Goal: Transaction & Acquisition: Purchase product/service

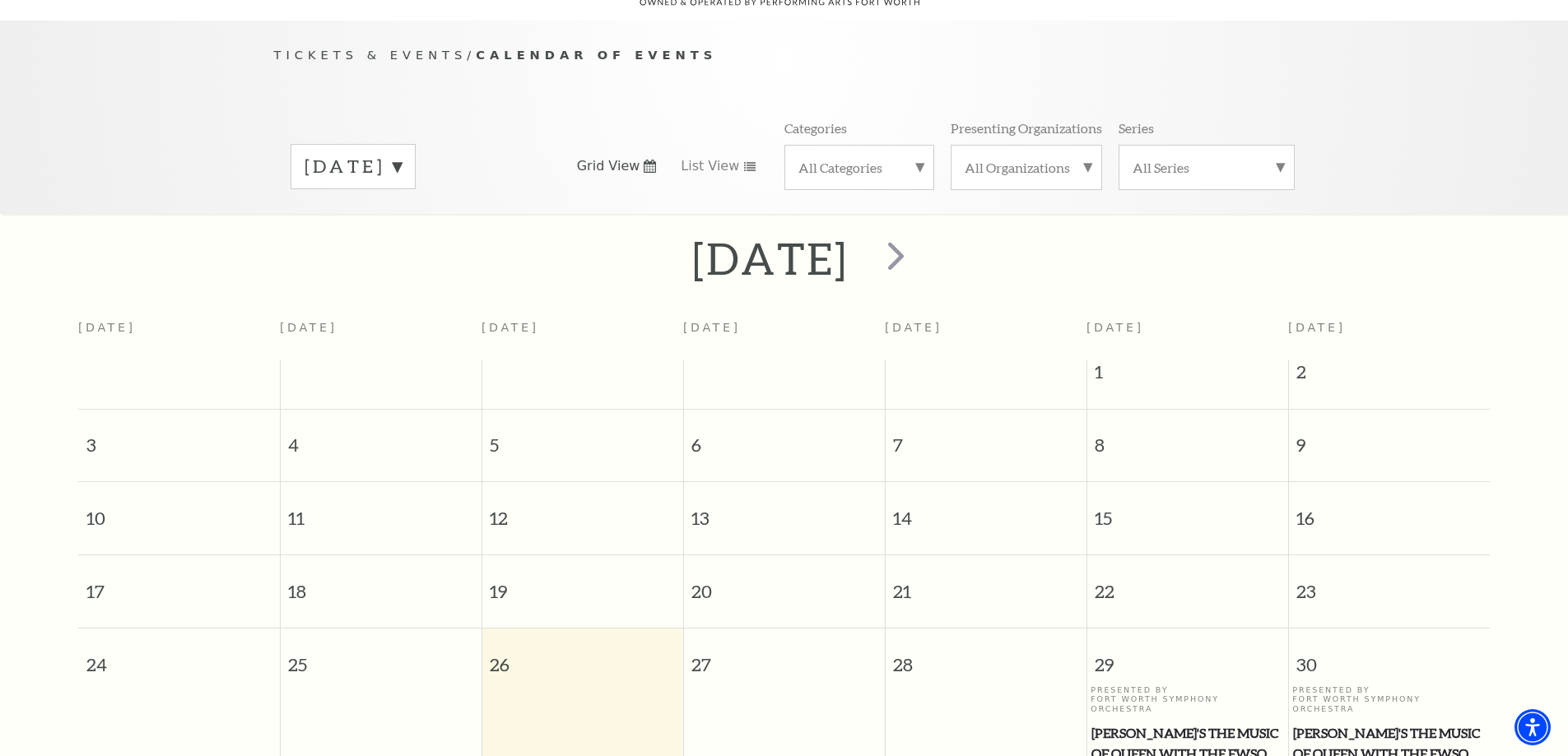
scroll to position [228, 0]
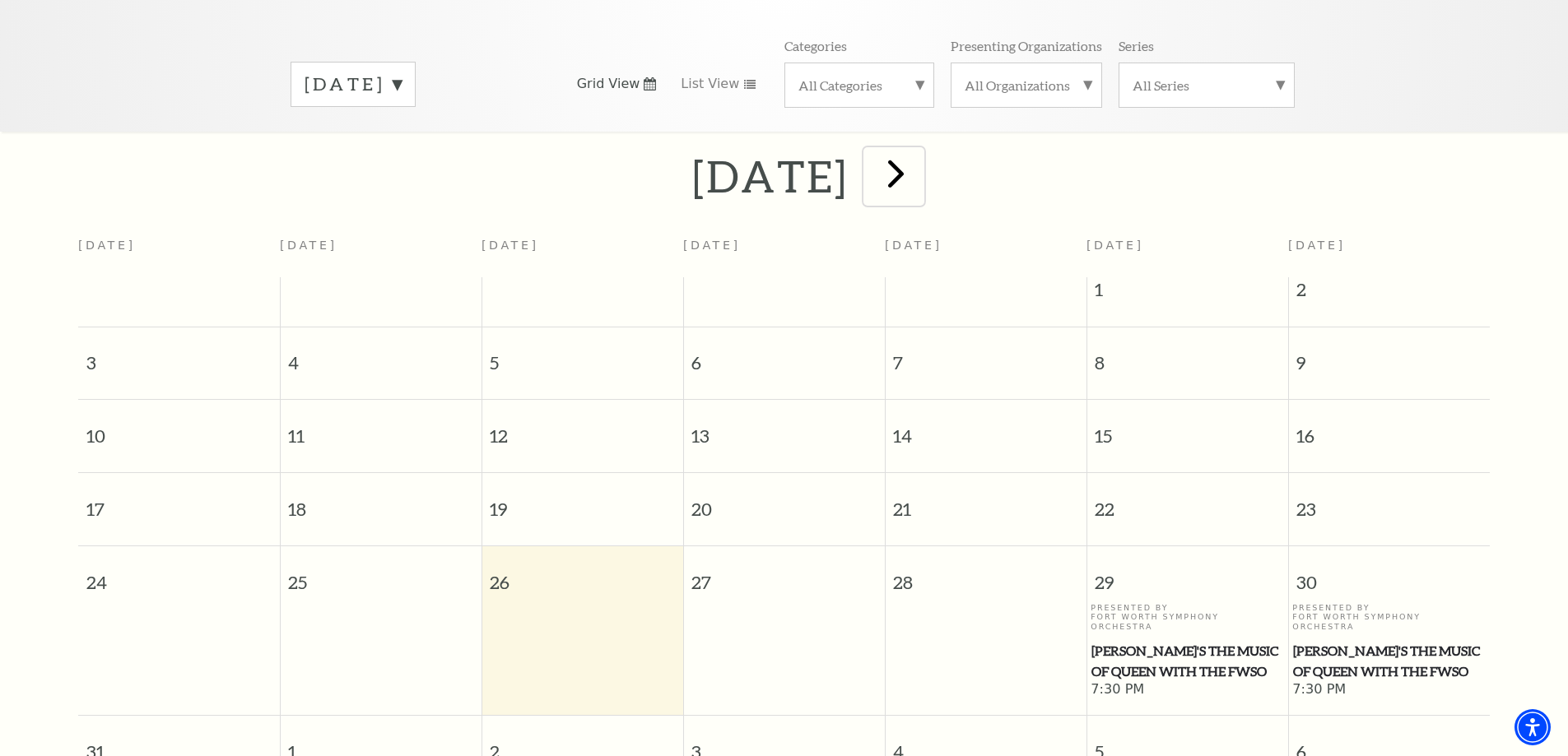
click at [920, 153] on span "next" at bounding box center [896, 173] width 47 height 47
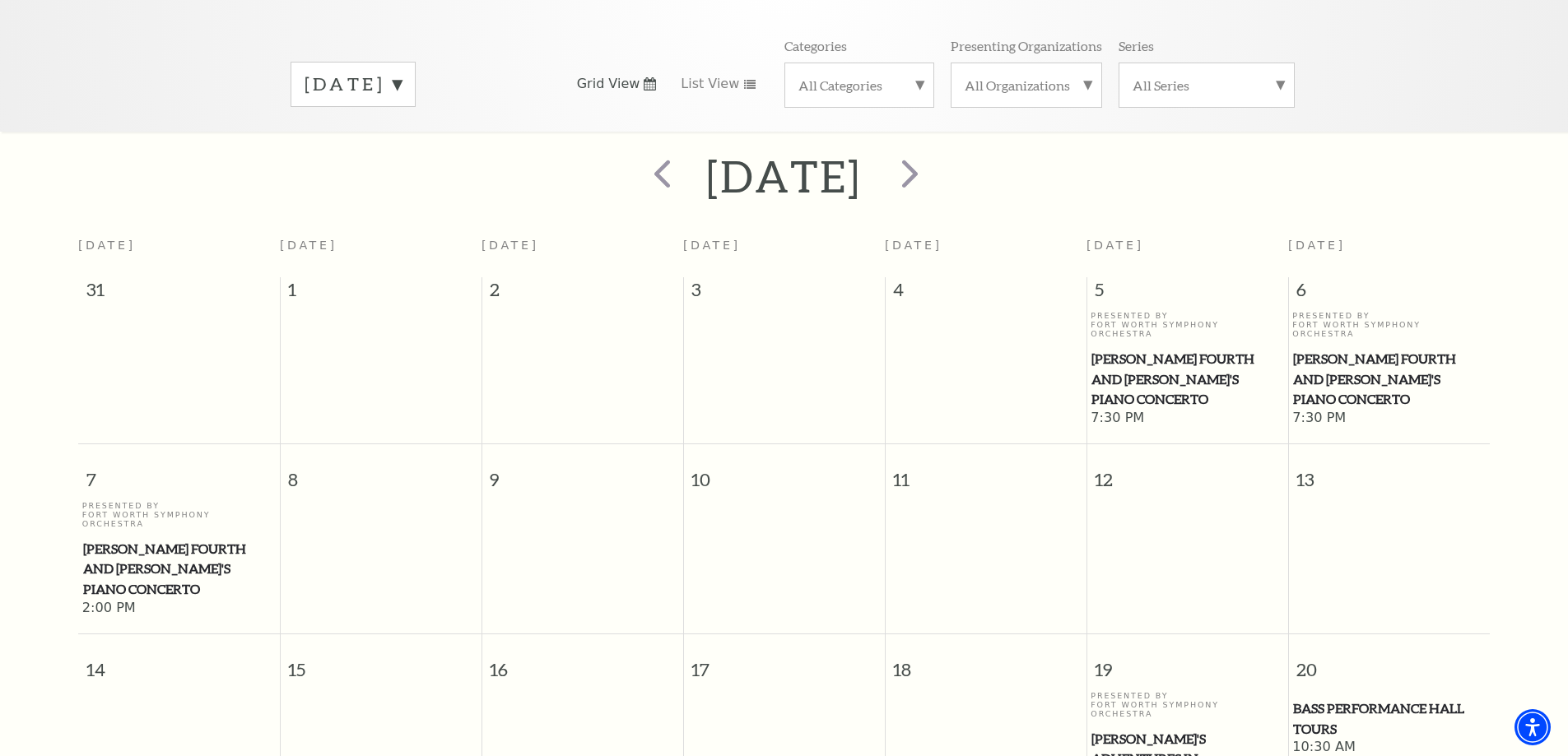
scroll to position [145, 0]
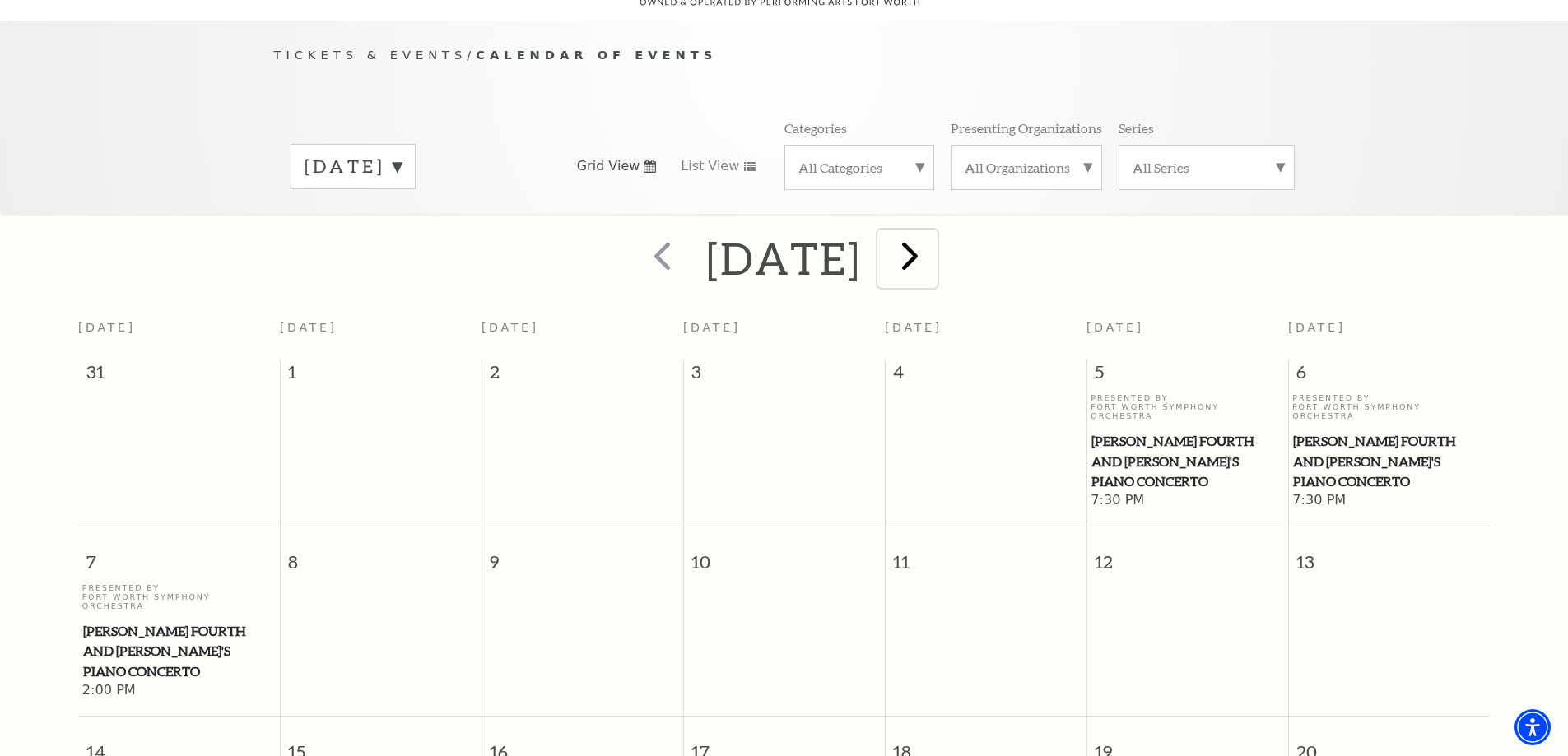
click at [933, 244] on span "next" at bounding box center [909, 255] width 47 height 47
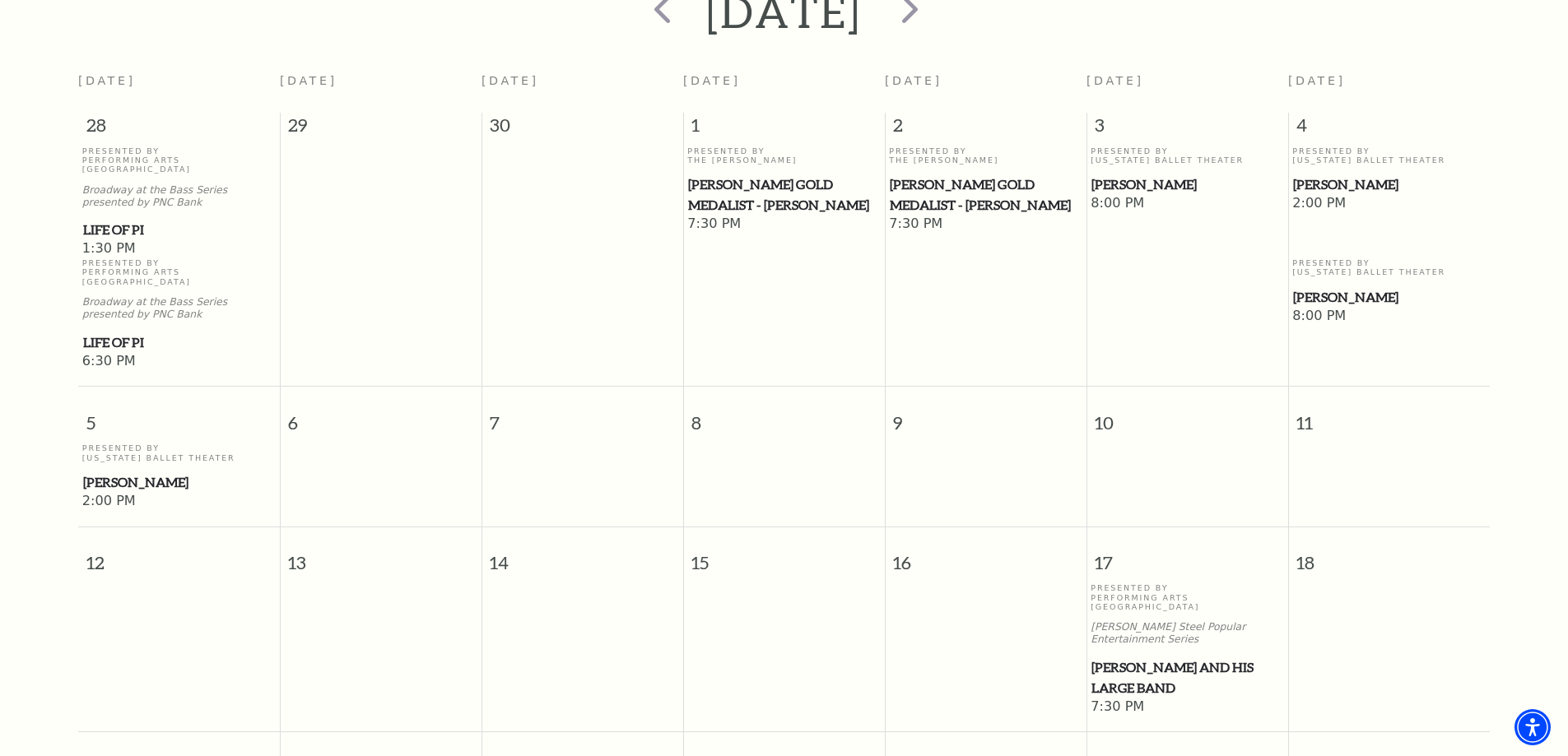
scroll to position [557, 0]
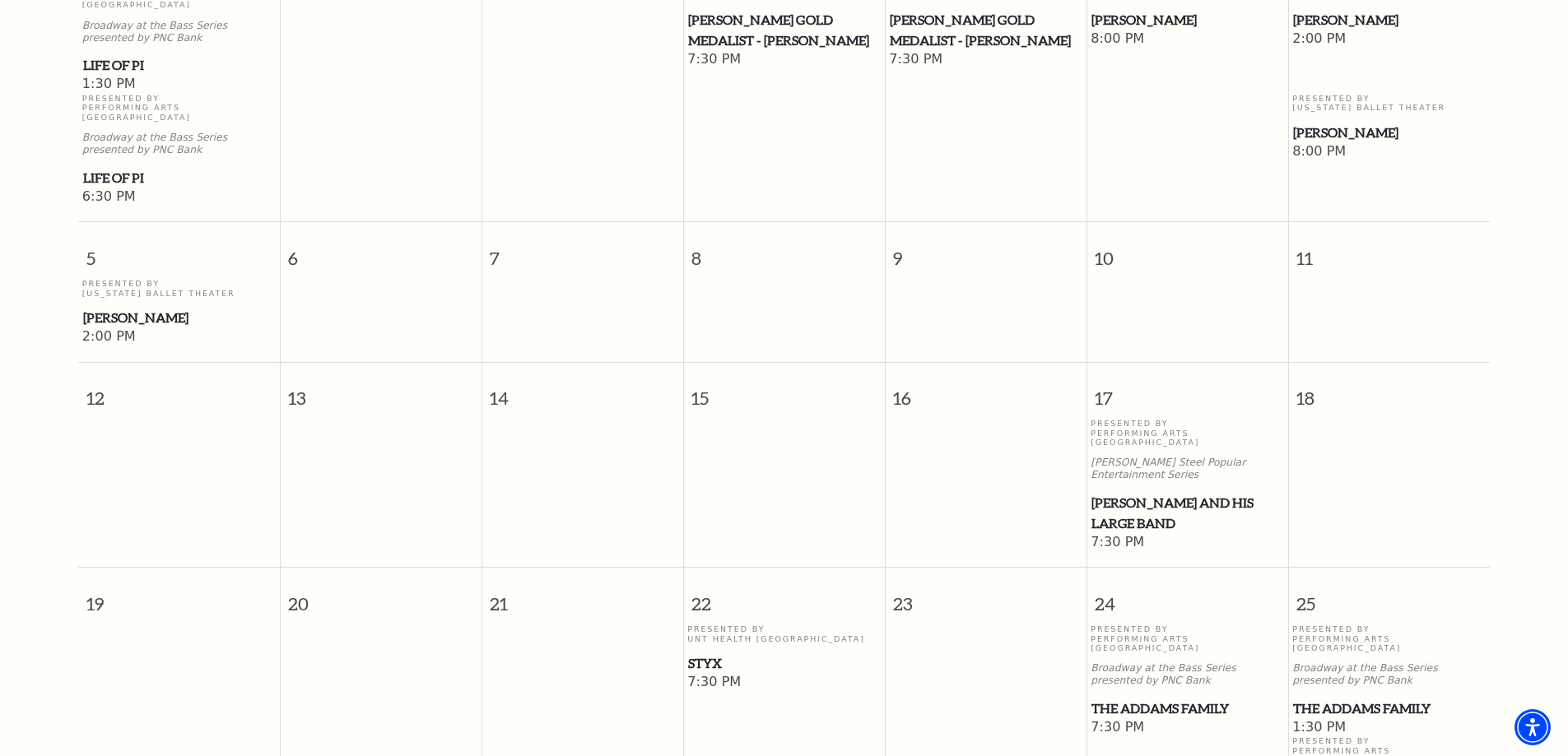
click at [708, 654] on span "Styx" at bounding box center [784, 664] width 192 height 21
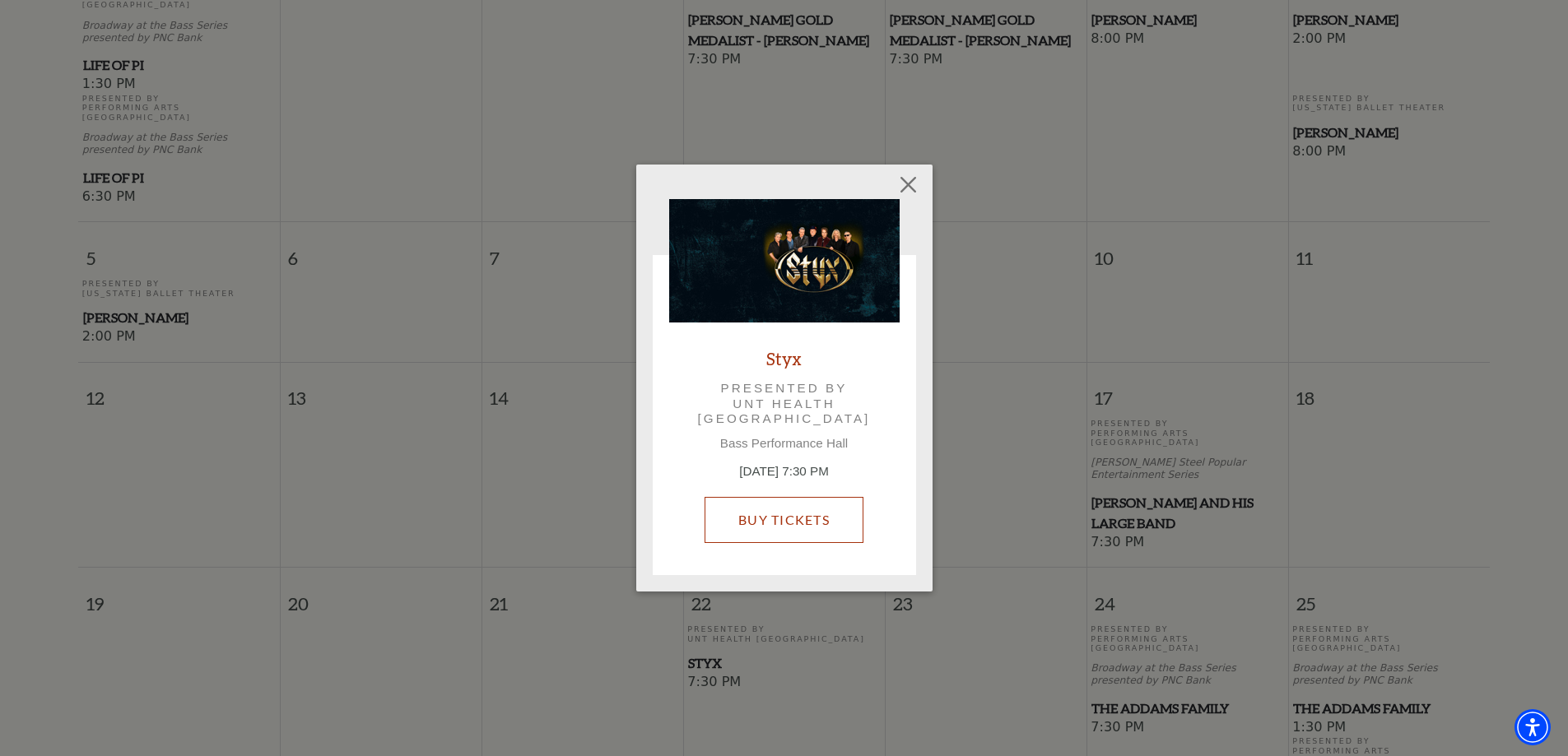
click at [808, 518] on link "Buy Tickets" at bounding box center [784, 520] width 159 height 46
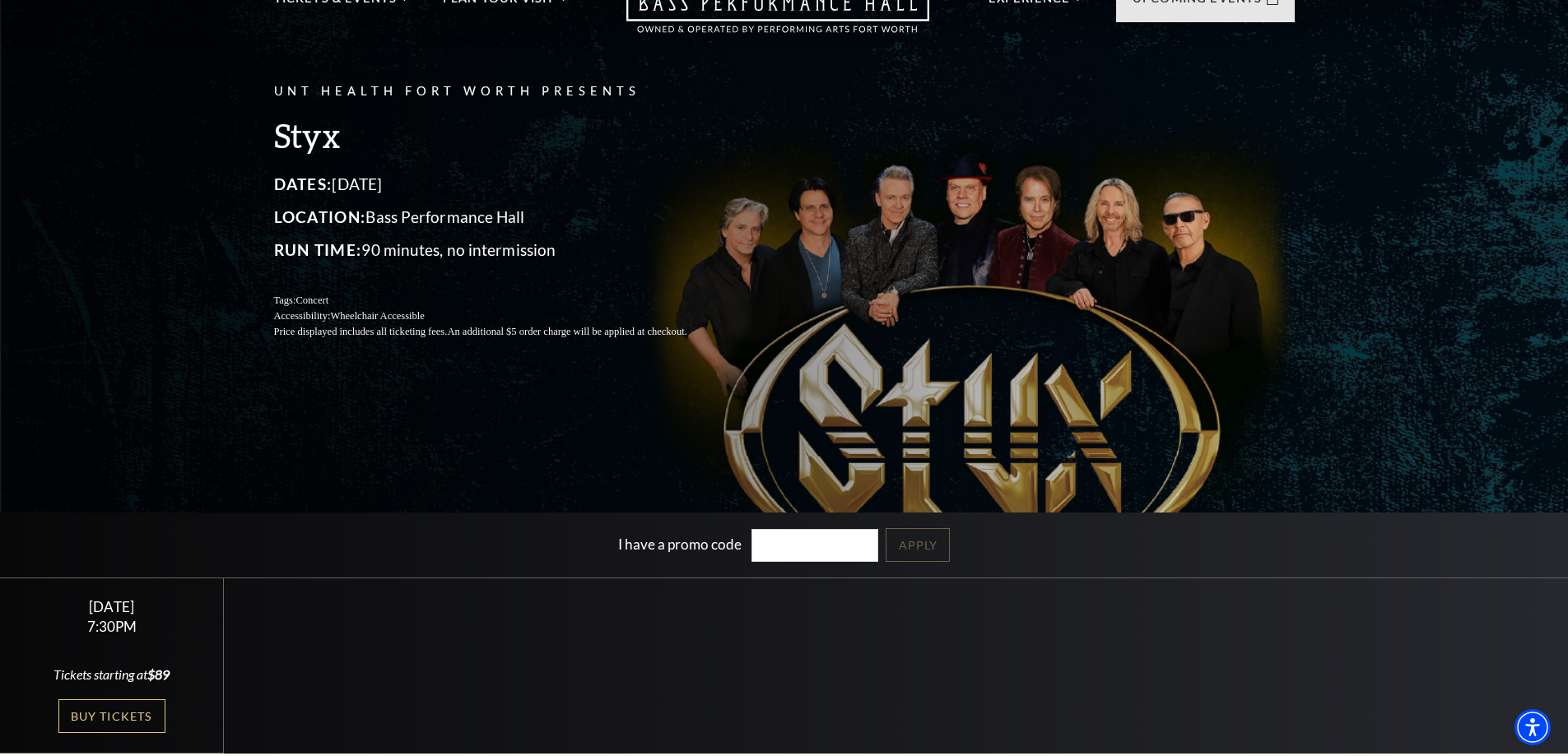
scroll to position [247, 0]
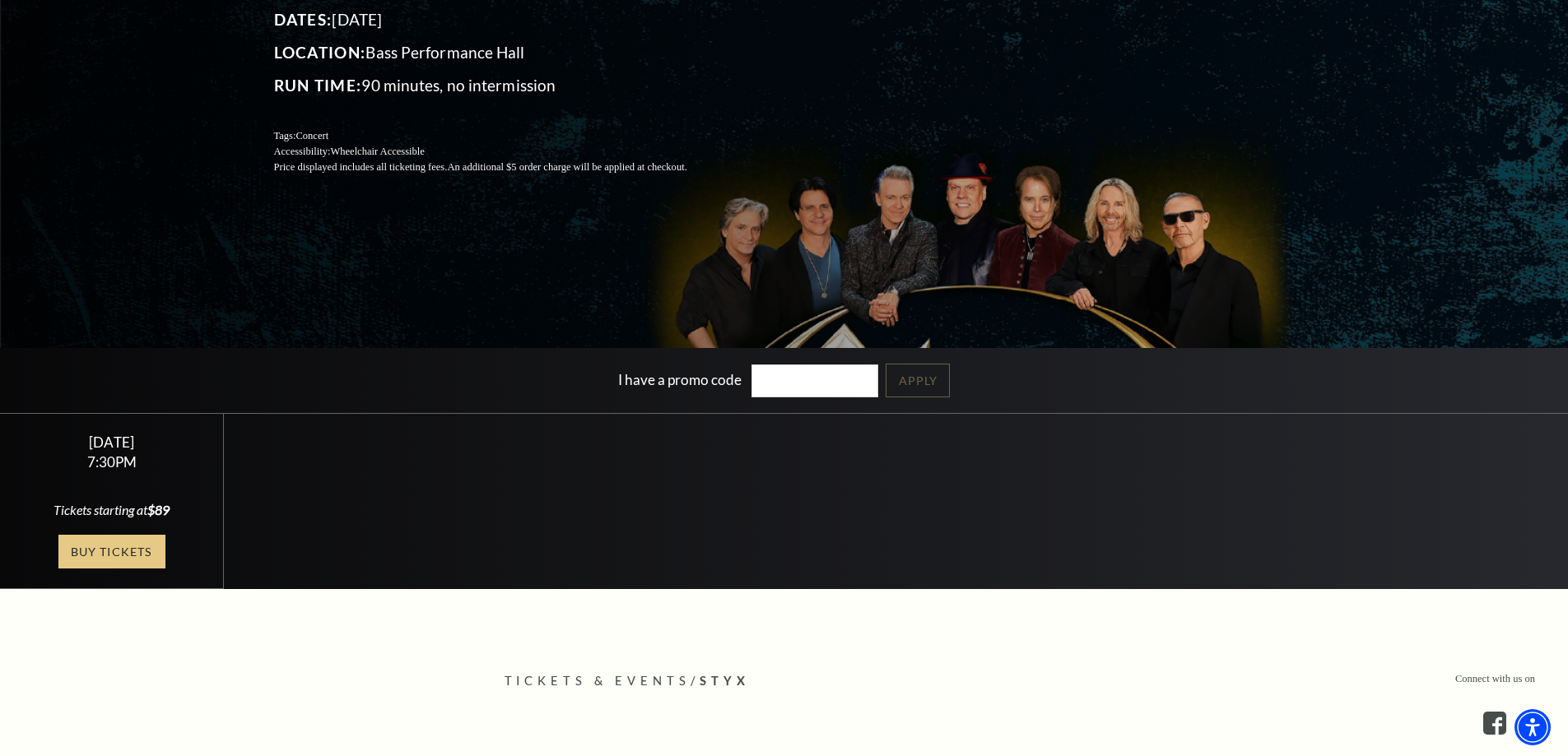
click at [105, 552] on link "Buy Tickets" at bounding box center [112, 551] width 107 height 33
click at [80, 558] on link "Buy Tickets" at bounding box center [112, 551] width 107 height 33
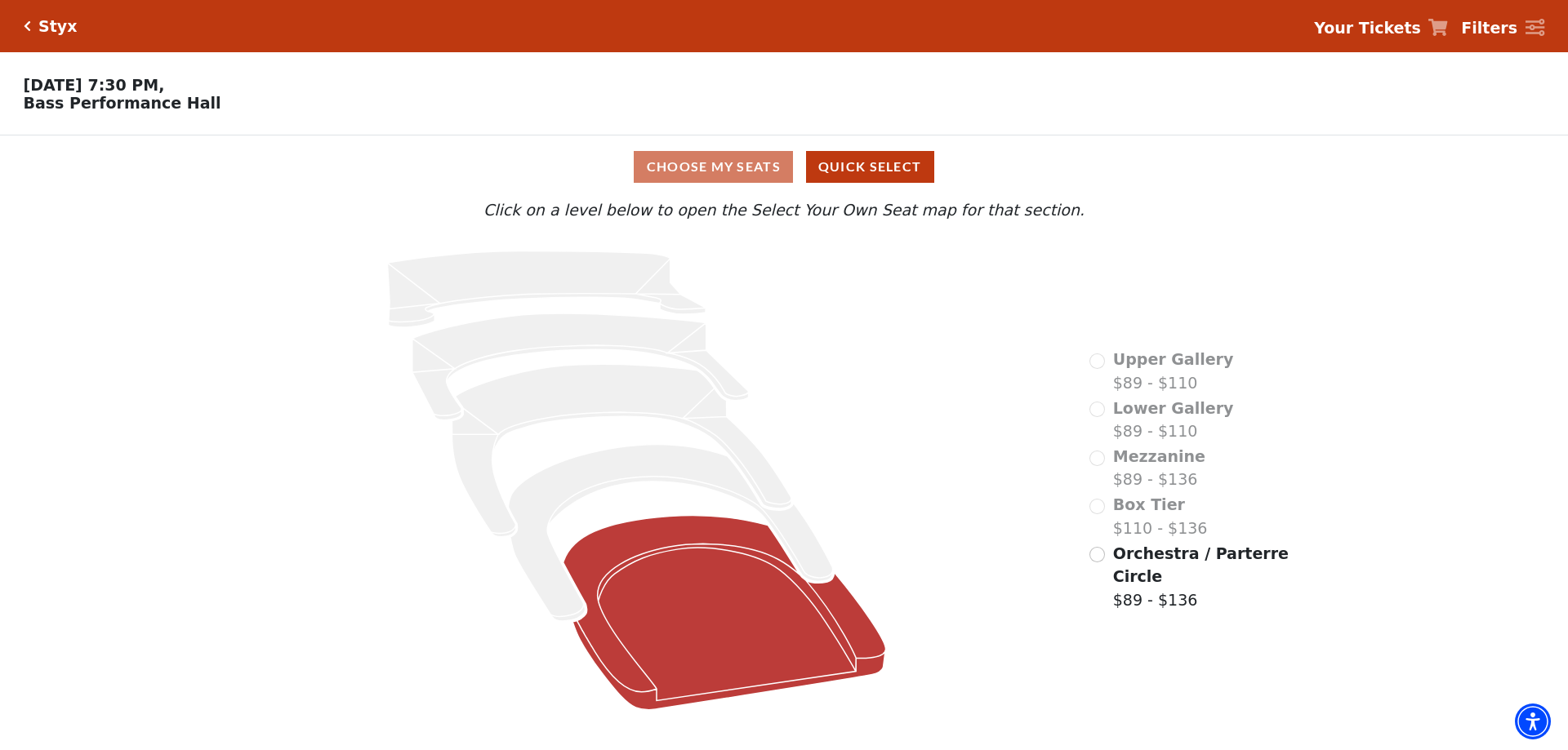
click at [699, 600] on icon at bounding box center [725, 613] width 323 height 194
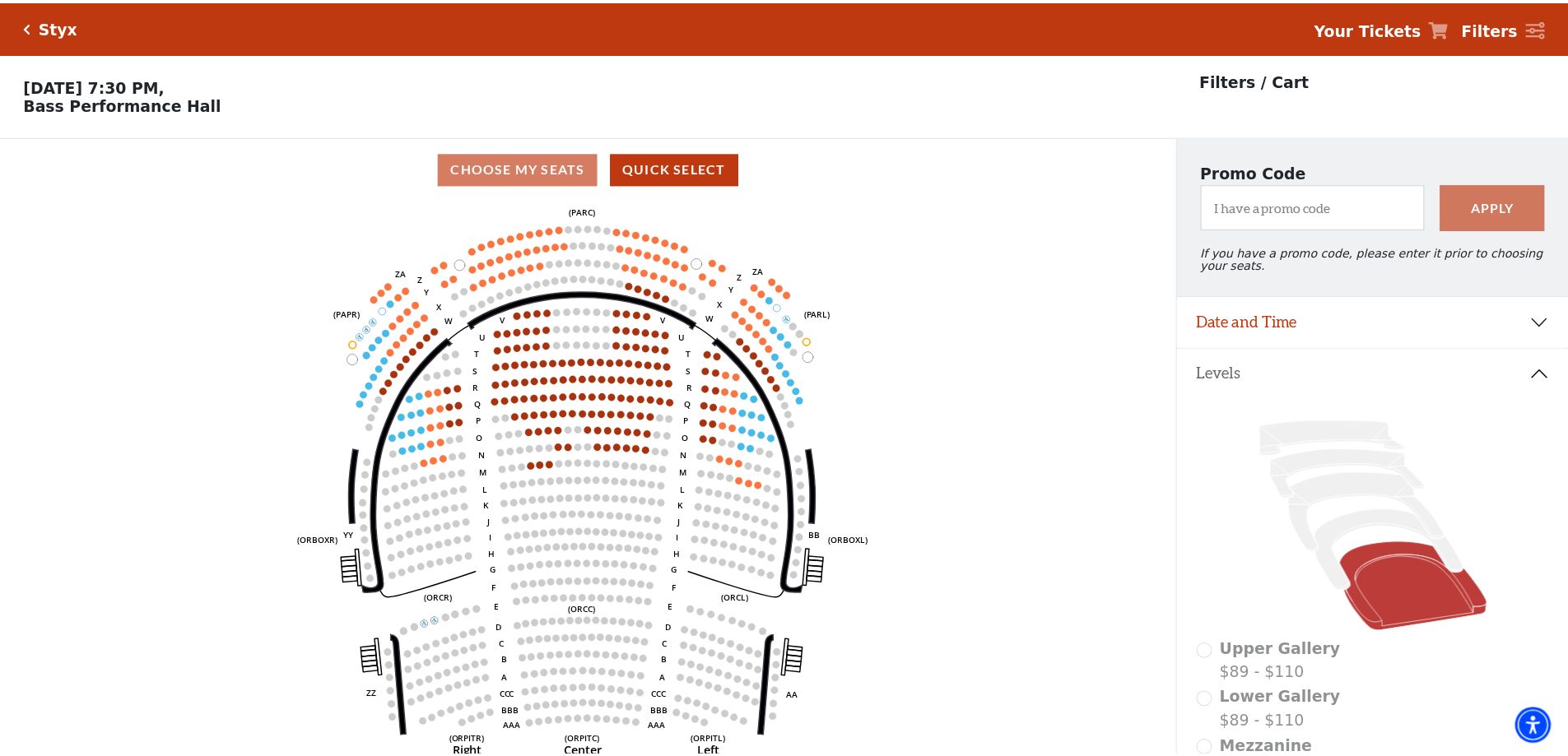
scroll to position [76, 0]
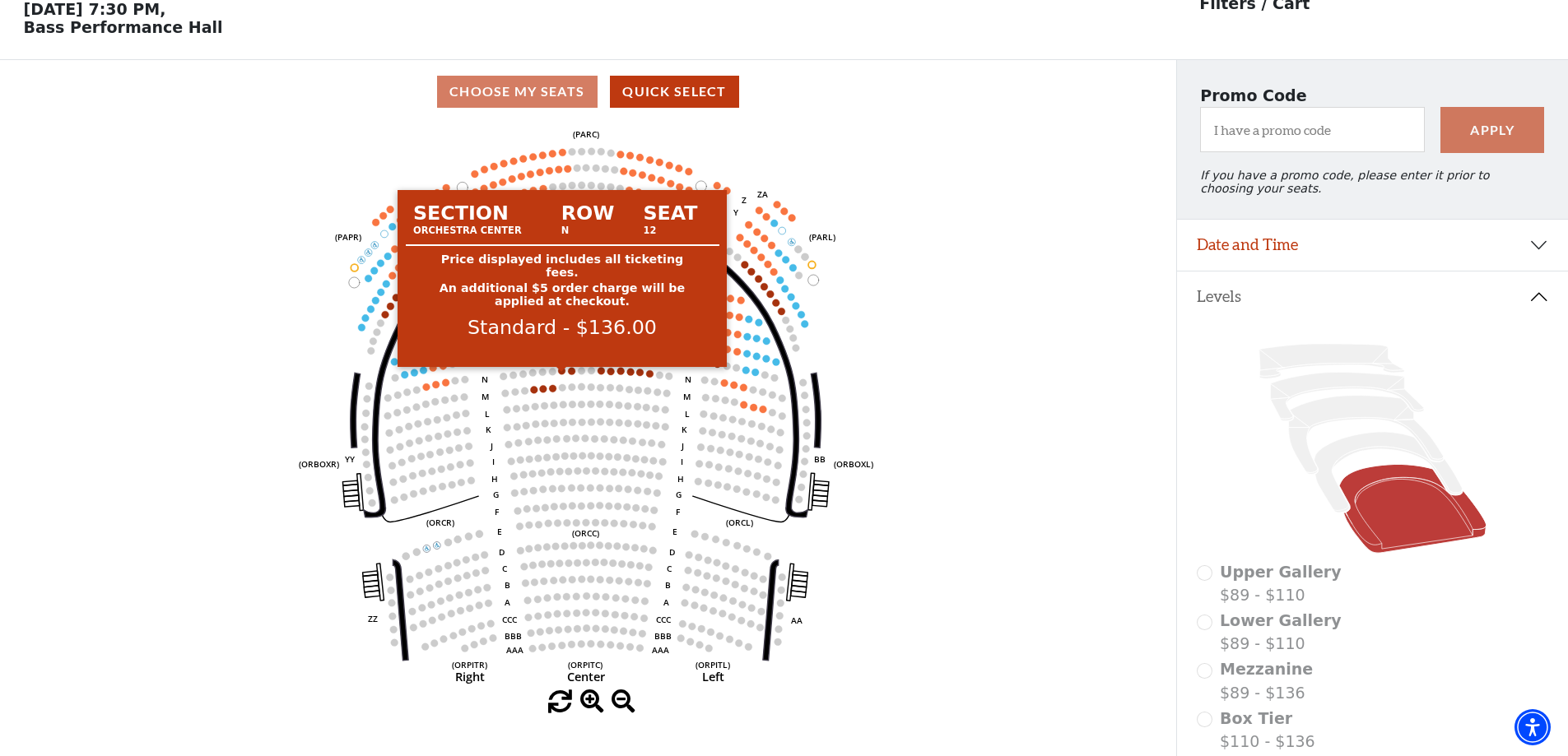
click at [564, 375] on circle at bounding box center [563, 371] width 8 height 8
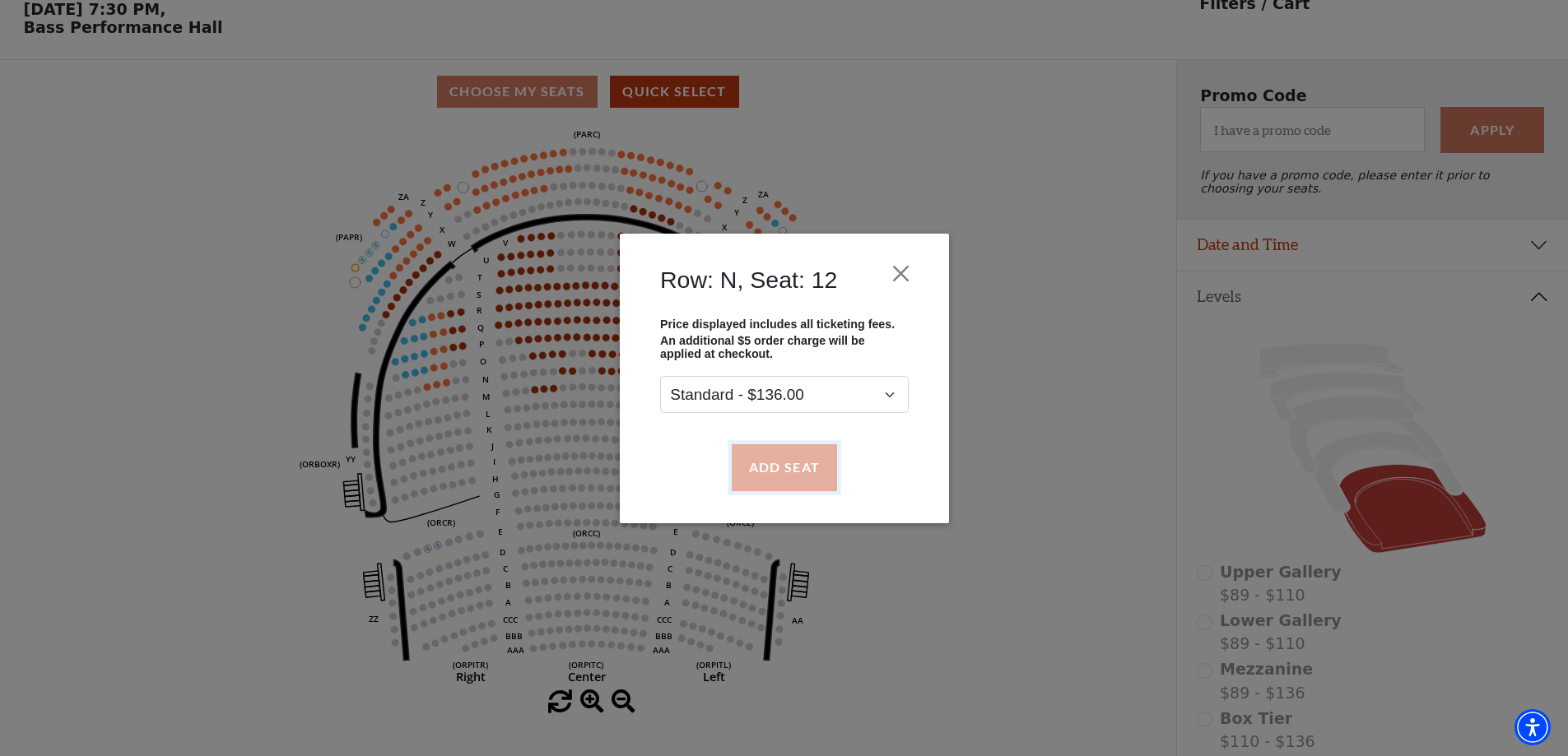
click at [792, 467] on button "Add Seat" at bounding box center [784, 467] width 105 height 46
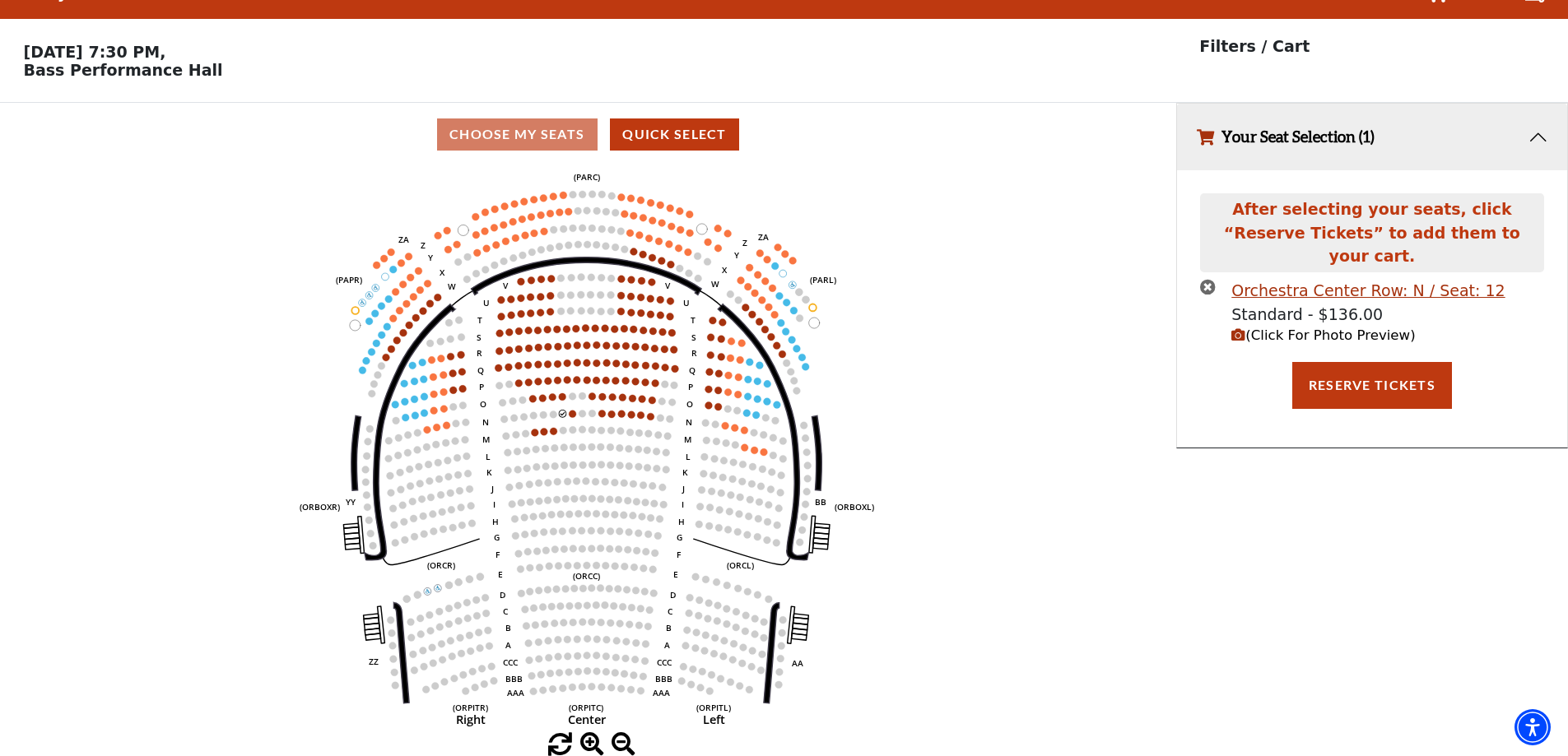
scroll to position [0, 0]
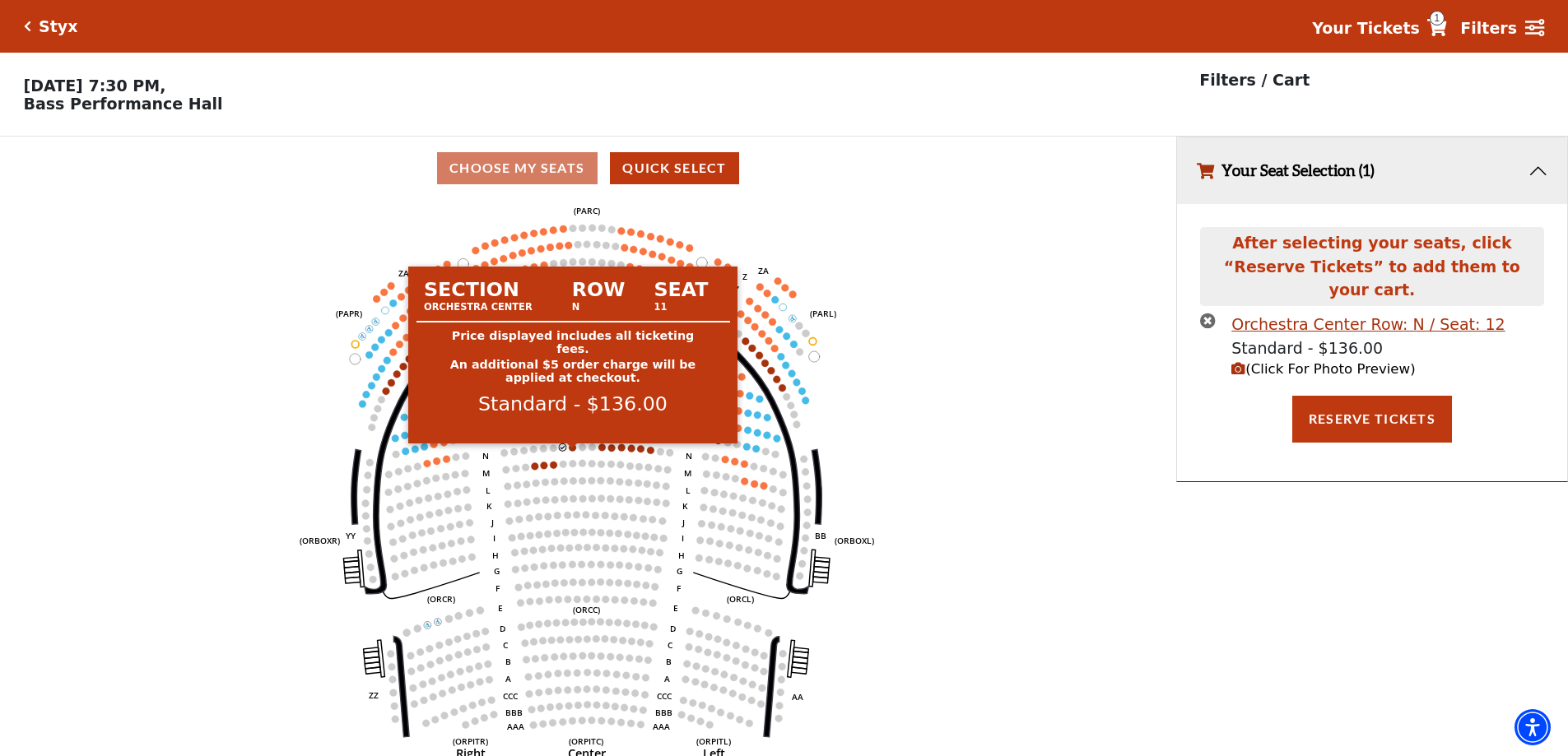
click at [572, 451] on circle at bounding box center [574, 447] width 8 height 8
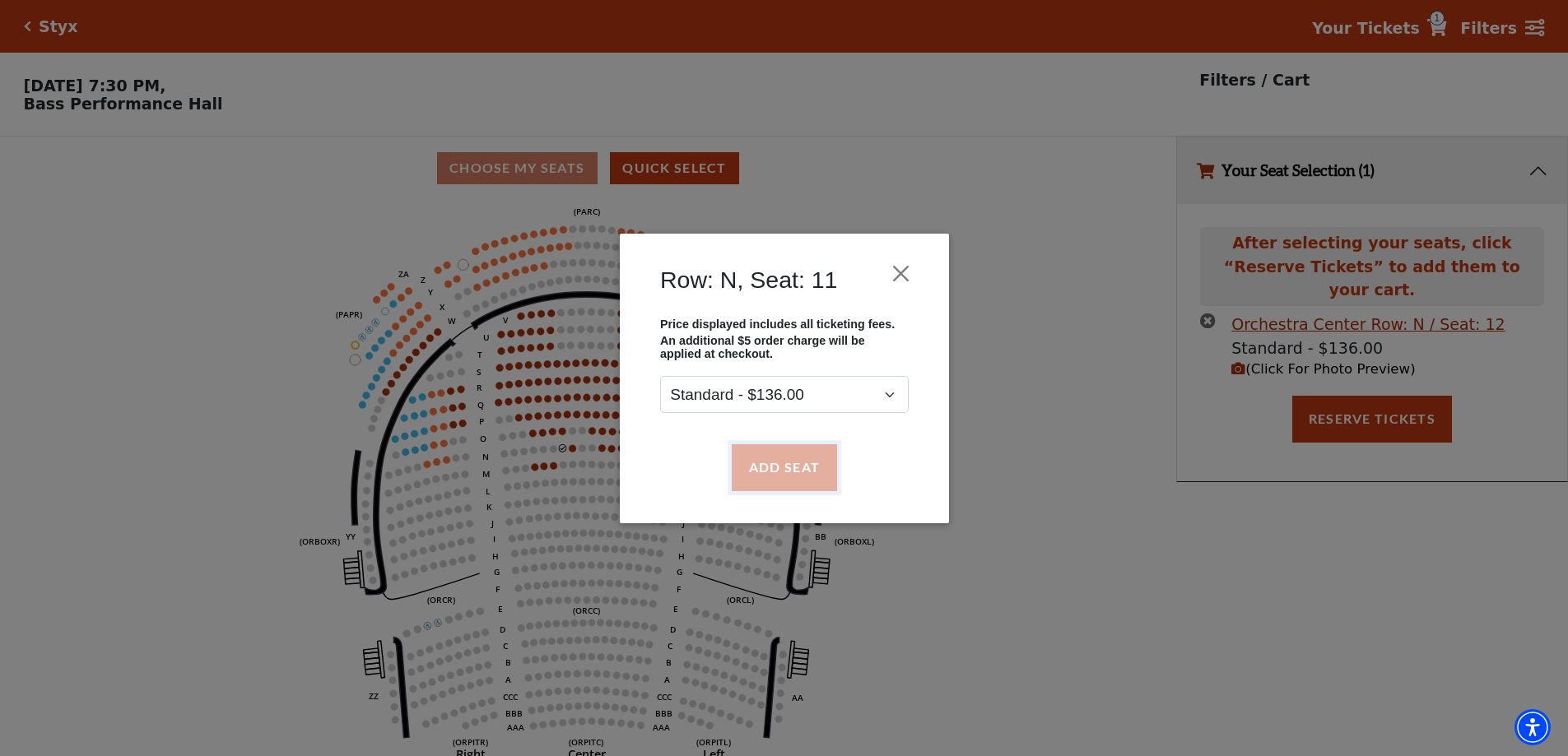
click at [773, 460] on button "Add Seat" at bounding box center [784, 467] width 105 height 46
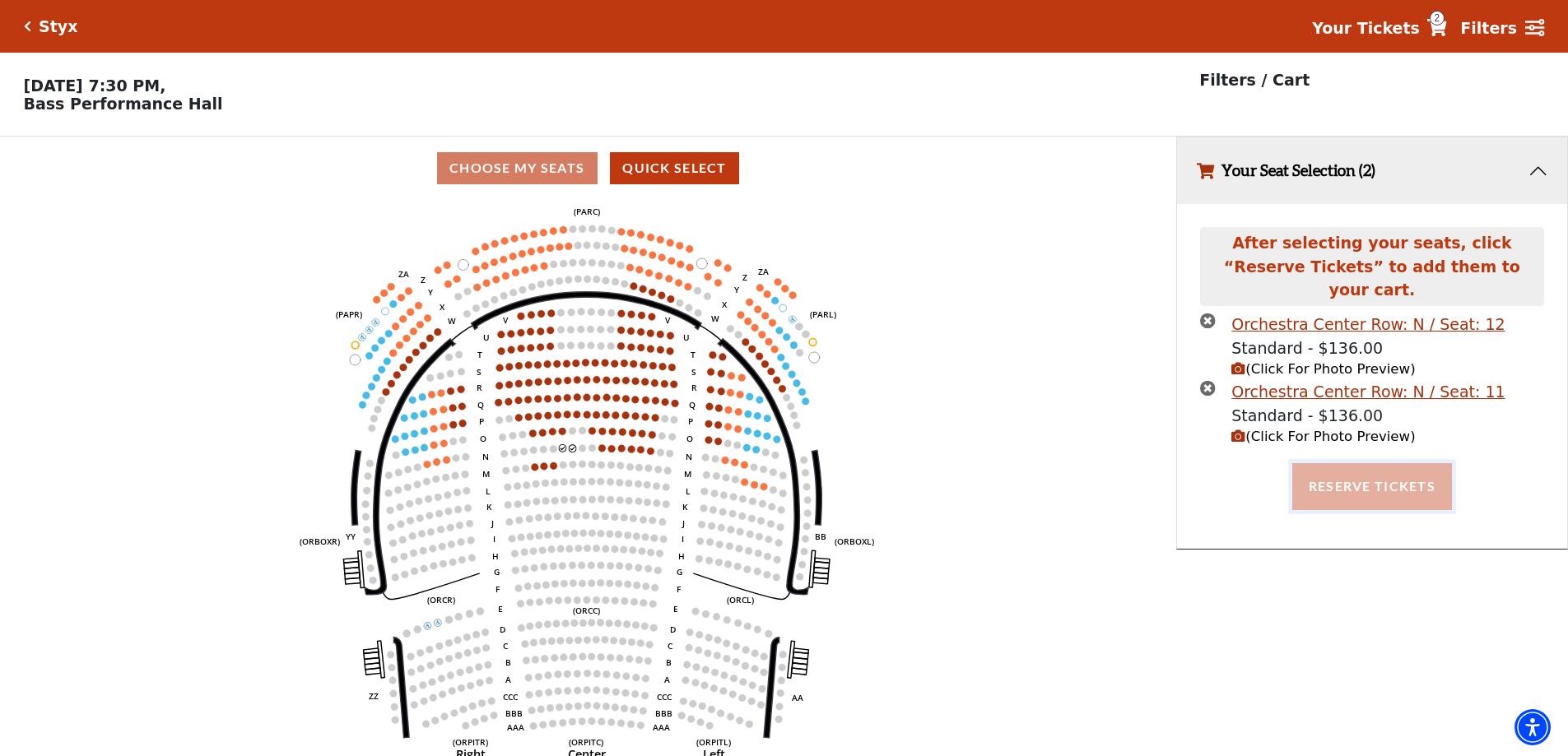
click at [1361, 464] on button "Reserve Tickets" at bounding box center [1372, 486] width 160 height 46
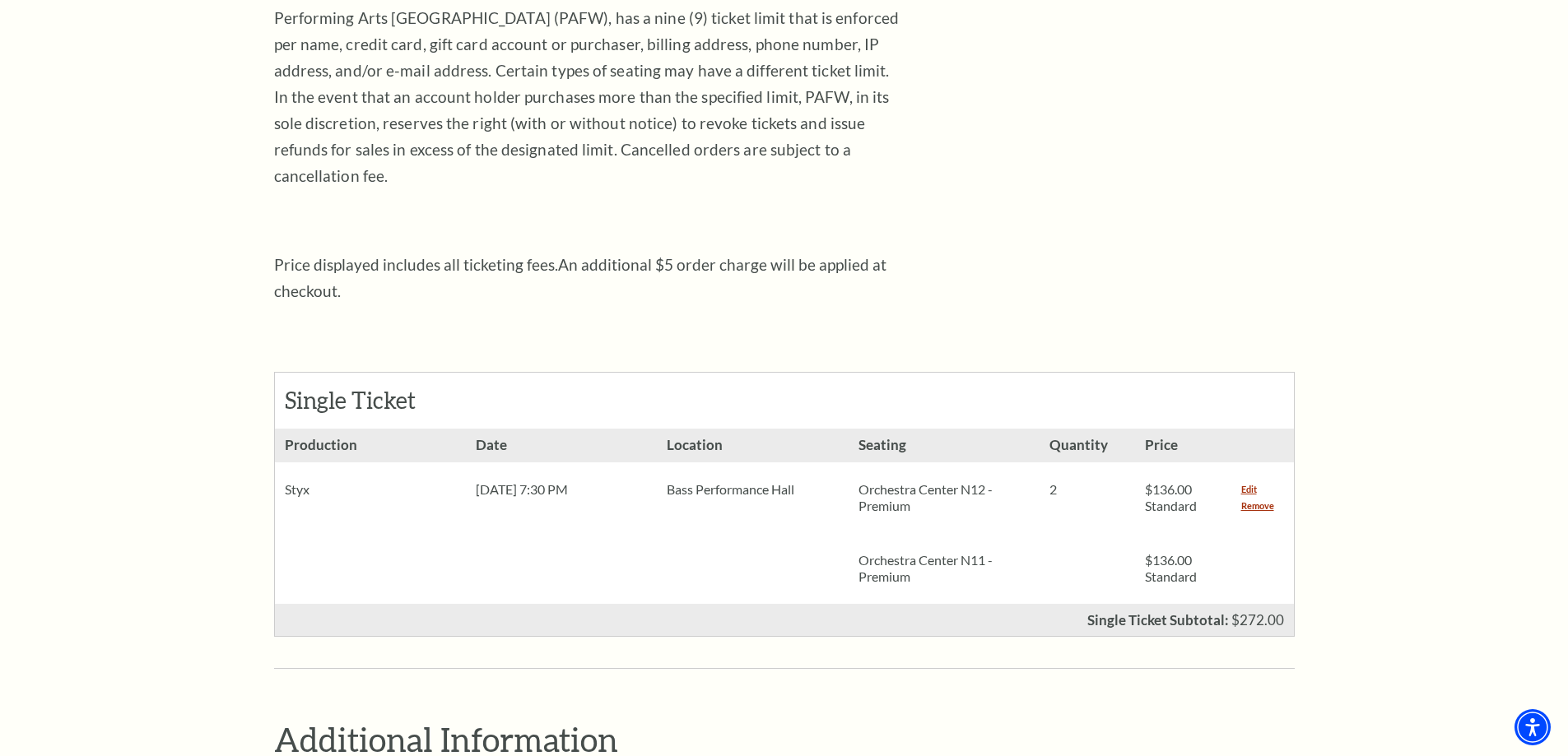
scroll to position [82, 0]
